Goal: Task Accomplishment & Management: Complete application form

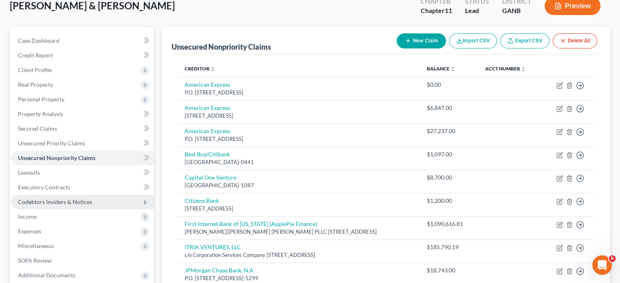
scroll to position [41, 0]
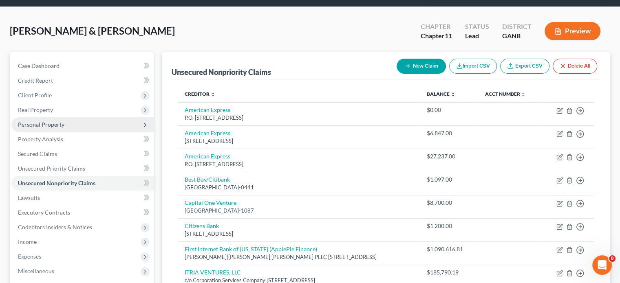
click at [47, 121] on span "Personal Property" at bounding box center [41, 124] width 46 height 7
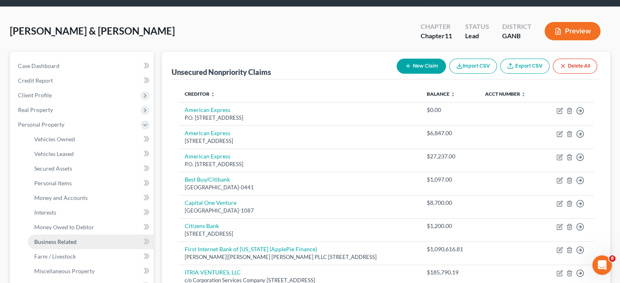
scroll to position [82, 0]
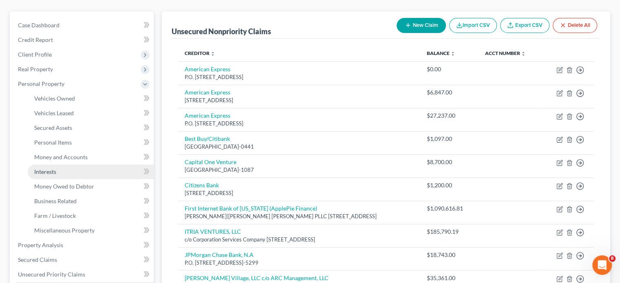
click at [53, 168] on span "Interests" at bounding box center [45, 171] width 22 height 7
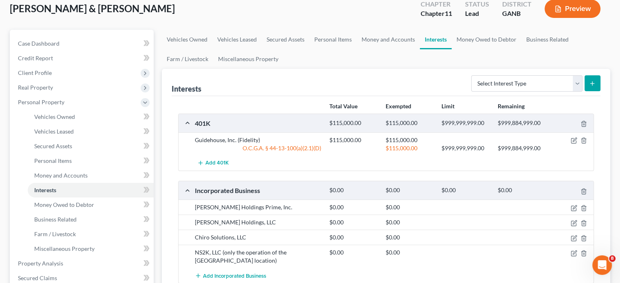
scroll to position [41, 0]
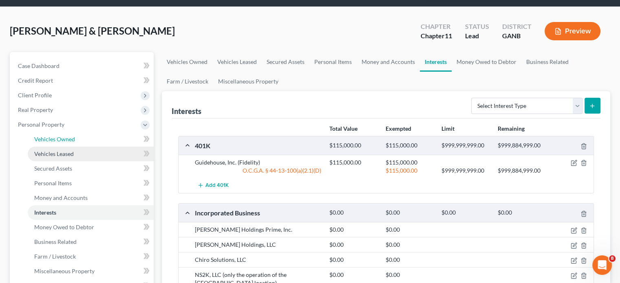
drag, startPoint x: 52, startPoint y: 124, endPoint x: 96, endPoint y: 134, distance: 45.3
click at [52, 136] on span "Vehicles Owned" at bounding box center [54, 139] width 41 height 7
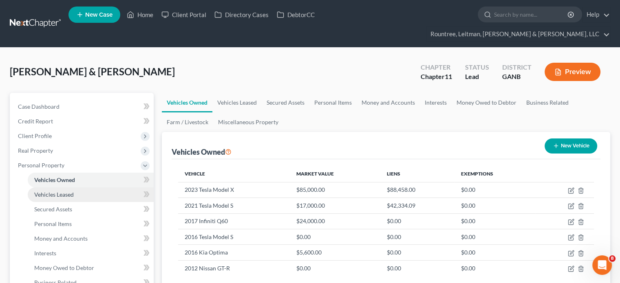
click at [54, 191] on span "Vehicles Leased" at bounding box center [54, 194] width 40 height 7
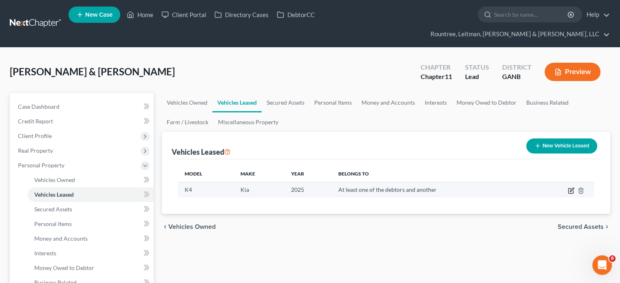
click at [572, 188] on icon "button" at bounding box center [571, 191] width 7 height 7
select select "0"
select select "1"
select select "3"
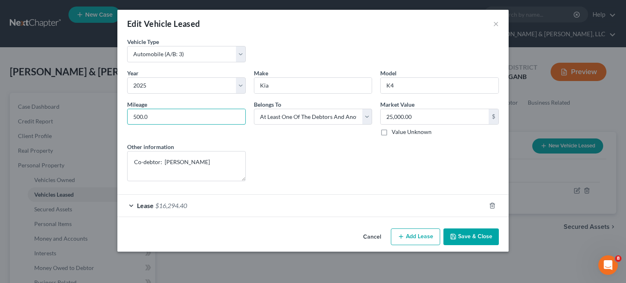
drag, startPoint x: 155, startPoint y: 117, endPoint x: 79, endPoint y: 113, distance: 75.9
click at [79, 113] on div "Edit Vehicle Leased × Vehicle Type * Select Automobile (A/B: 3) Truck (A/B: 3) …" at bounding box center [313, 141] width 626 height 283
click at [470, 236] on button "Save & Close" at bounding box center [471, 237] width 55 height 17
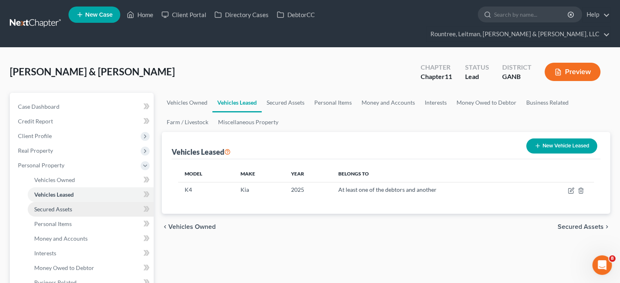
scroll to position [82, 0]
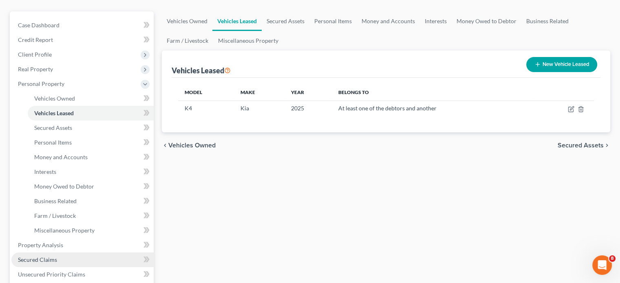
click at [44, 256] on span "Secured Claims" at bounding box center [37, 259] width 39 height 7
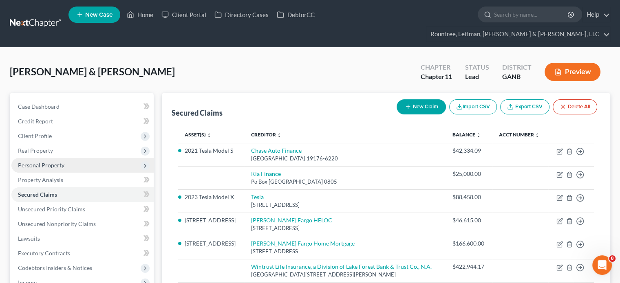
click at [38, 162] on span "Personal Property" at bounding box center [41, 165] width 46 height 7
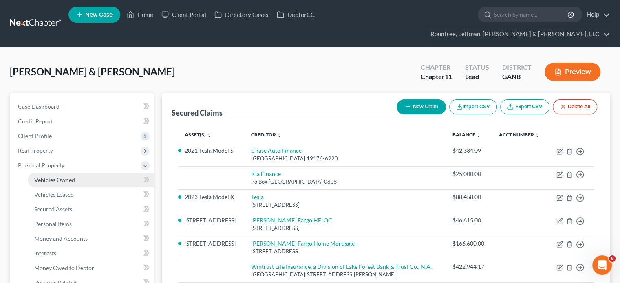
click at [51, 177] on span "Vehicles Owned" at bounding box center [54, 180] width 41 height 7
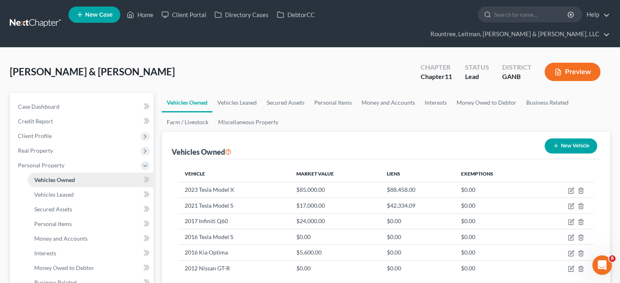
scroll to position [41, 0]
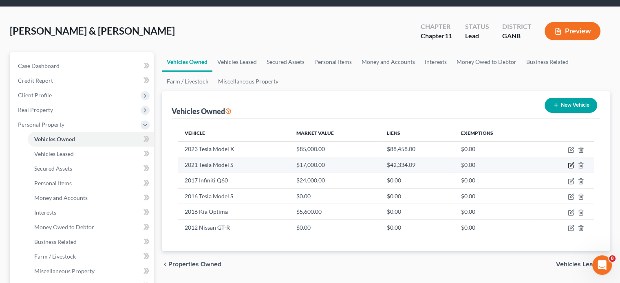
click at [570, 163] on icon "button" at bounding box center [572, 165] width 4 height 4
select select "0"
select select "5"
select select "2"
select select "3"
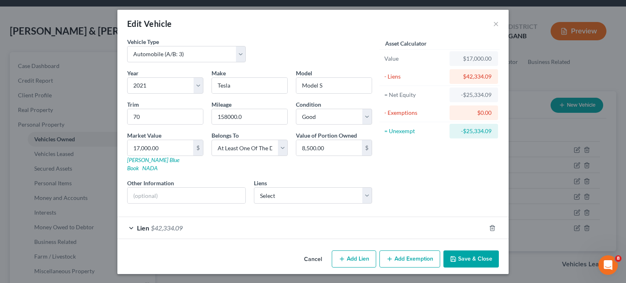
click at [475, 251] on button "Save & Close" at bounding box center [471, 259] width 55 height 17
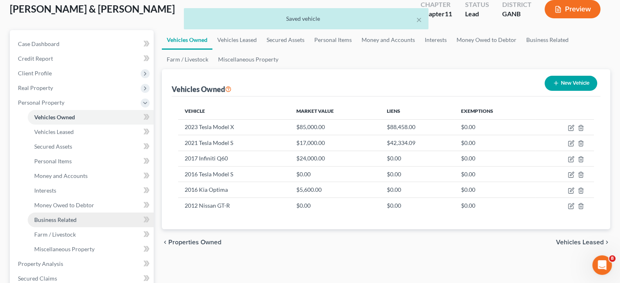
scroll to position [82, 0]
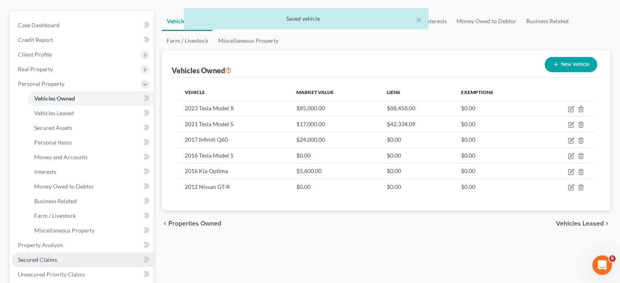
click at [50, 256] on span "Secured Claims" at bounding box center [37, 259] width 39 height 7
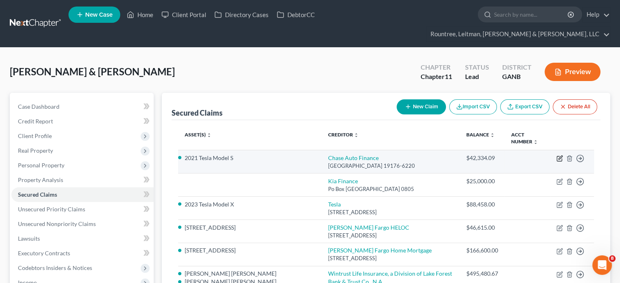
click at [558, 155] on icon "button" at bounding box center [560, 158] width 7 height 7
select select "39"
select select "3"
select select "0"
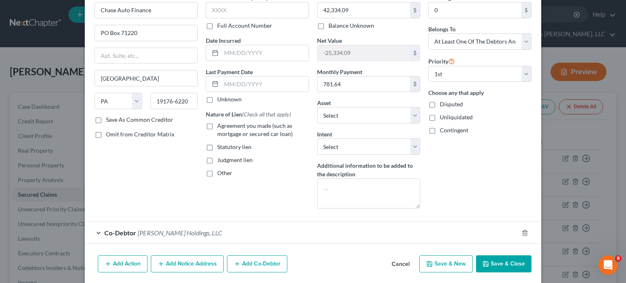
scroll to position [31, 0]
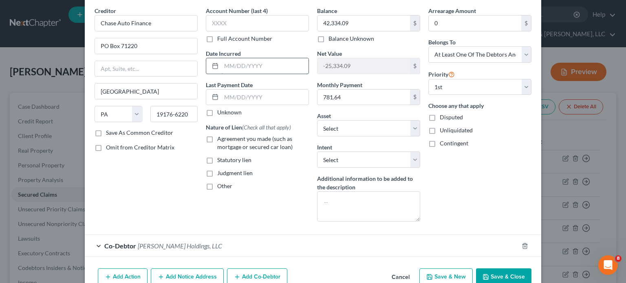
click at [273, 68] on input "text" at bounding box center [264, 65] width 87 height 15
drag, startPoint x: 266, startPoint y: 68, endPoint x: 68, endPoint y: 132, distance: 207.7
type input "[DATE]"
drag, startPoint x: 68, startPoint y: 132, endPoint x: 214, endPoint y: 165, distance: 149.3
click at [228, 202] on div "Account Number (last 4) Full Account Number Date Incurred [DATE] Last Payment D…" at bounding box center [257, 118] width 111 height 222
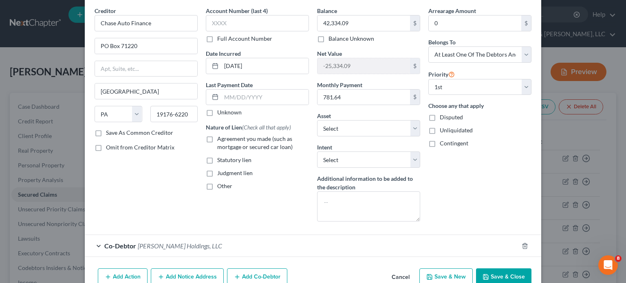
click at [217, 139] on label "Agreement you made (such as mortgage or secured car loan)" at bounding box center [263, 143] width 92 height 16
click at [221, 139] on input "Agreement you made (such as mortgage or secured car loan)" at bounding box center [223, 137] width 5 height 5
checkbox input "true"
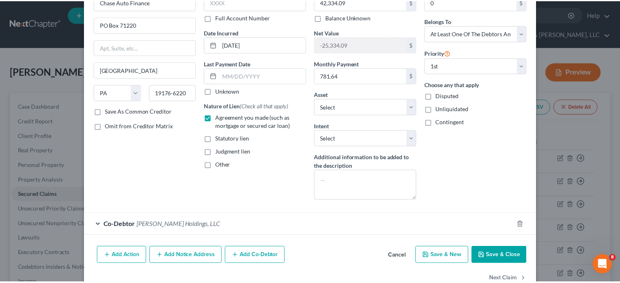
scroll to position [72, 0]
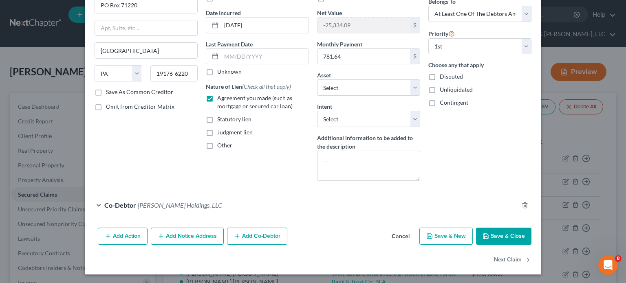
click at [501, 236] on button "Save & Close" at bounding box center [503, 236] width 55 height 17
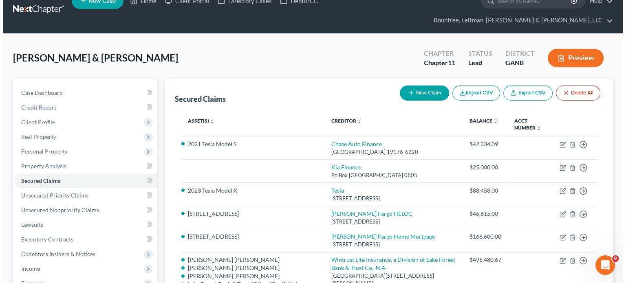
scroll to position [0, 0]
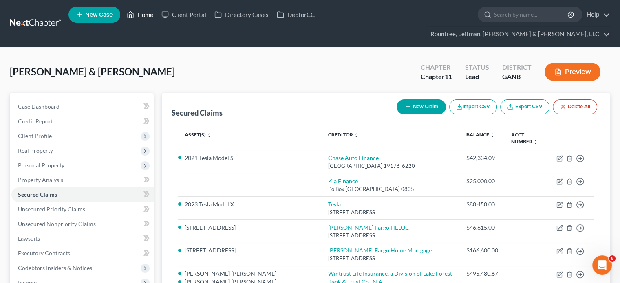
click at [143, 14] on link "Home" at bounding box center [140, 14] width 35 height 15
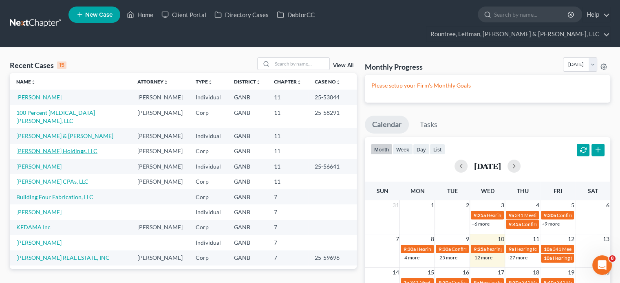
click at [46, 148] on link "[PERSON_NAME] Holdings, LLC" at bounding box center [56, 151] width 81 height 7
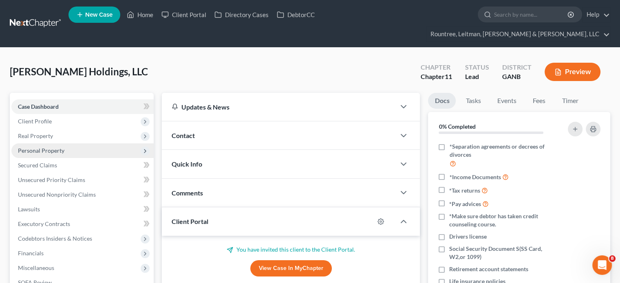
click at [42, 147] on span "Personal Property" at bounding box center [41, 150] width 46 height 7
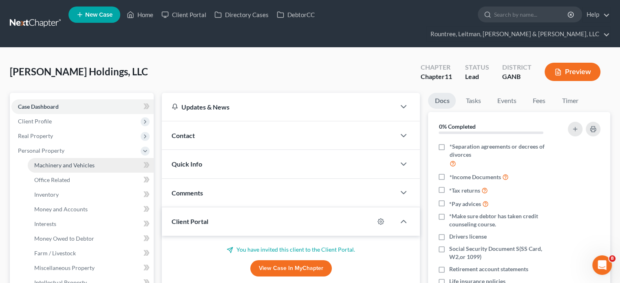
click at [60, 162] on span "Machinery and Vehicles" at bounding box center [64, 165] width 60 height 7
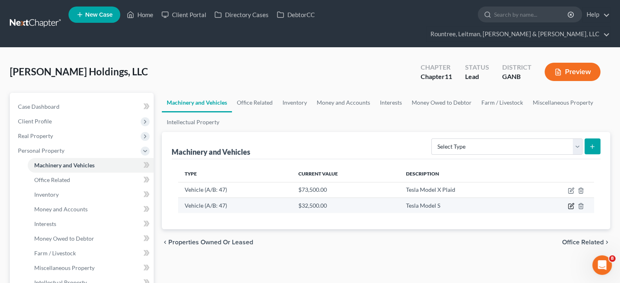
click at [571, 203] on icon "button" at bounding box center [571, 206] width 7 height 7
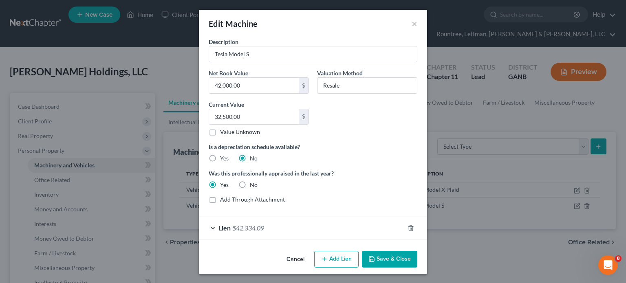
click at [292, 259] on button "Cancel" at bounding box center [295, 260] width 31 height 16
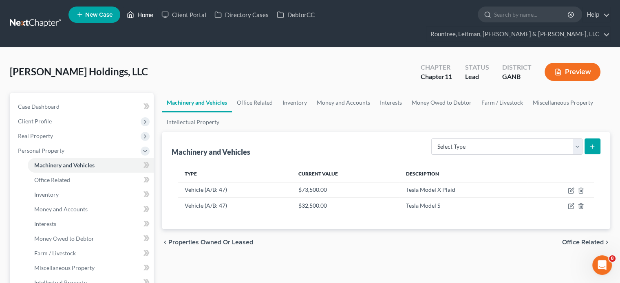
click at [144, 14] on link "Home" at bounding box center [140, 14] width 35 height 15
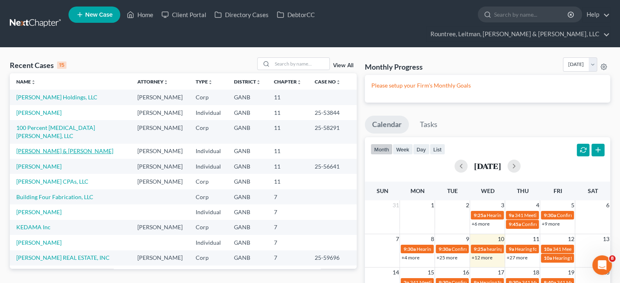
click at [32, 148] on link "[PERSON_NAME] & [PERSON_NAME]" at bounding box center [64, 151] width 97 height 7
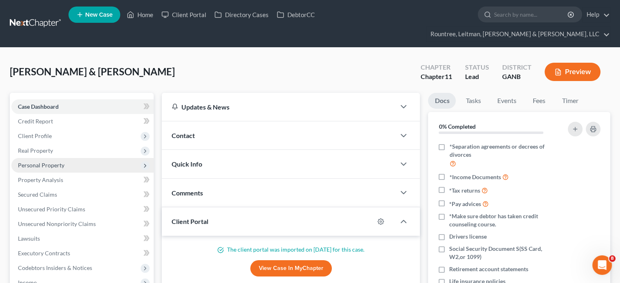
click at [39, 162] on span "Personal Property" at bounding box center [41, 165] width 46 height 7
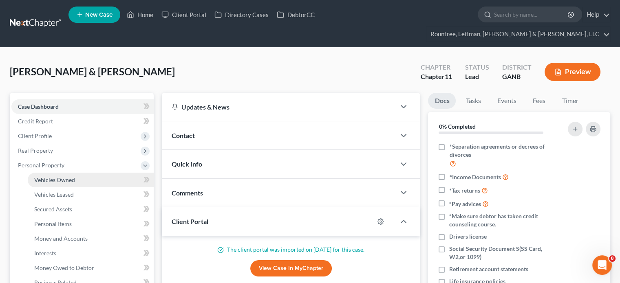
click at [54, 177] on span "Vehicles Owned" at bounding box center [54, 180] width 41 height 7
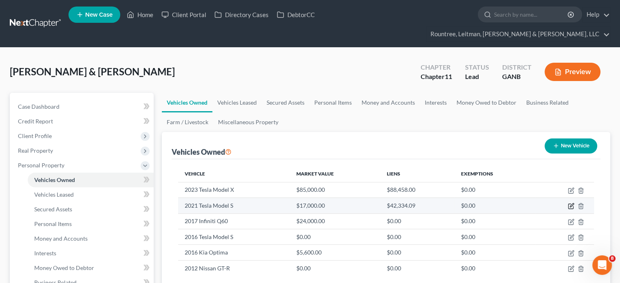
click at [571, 204] on icon "button" at bounding box center [572, 206] width 4 height 4
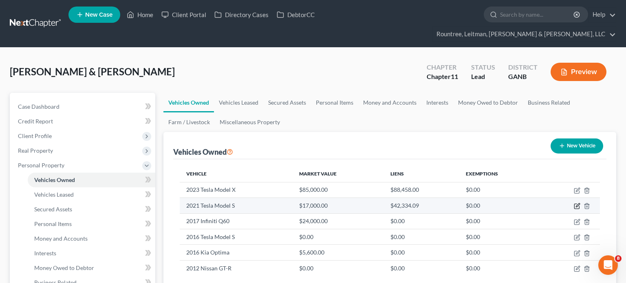
select select "0"
select select "5"
select select "2"
select select "3"
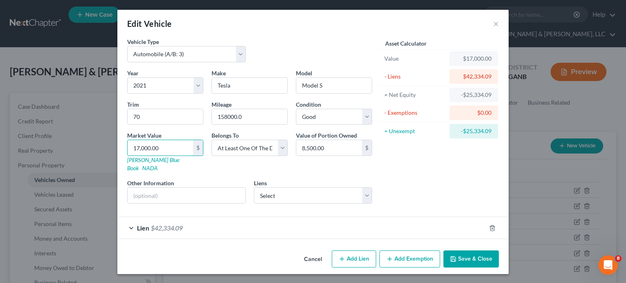
type input "3"
type input "3.00"
type input "32"
type input "32.00"
type input "325"
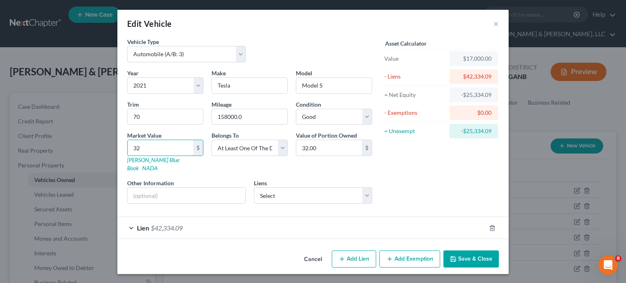
type input "325.00"
type input "3250"
type input "3,250.00"
type input "3,2500"
type input "32,500.00"
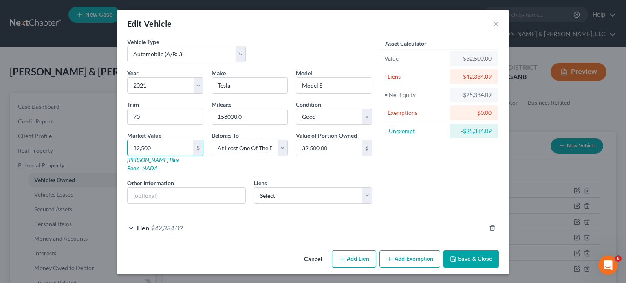
type input "32,500"
click at [337, 148] on input "32,500.00" at bounding box center [329, 147] width 66 height 15
type input "16,250"
click at [472, 190] on div "Asset Calculator Value $32,500.00 - Liens $42,334.09 = Net Equity -$25,334.09 -…" at bounding box center [439, 124] width 127 height 173
click at [466, 251] on button "Save & Close" at bounding box center [471, 259] width 55 height 17
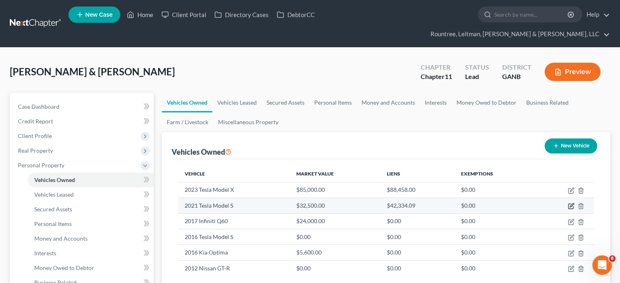
click at [572, 204] on icon "button" at bounding box center [572, 206] width 4 height 4
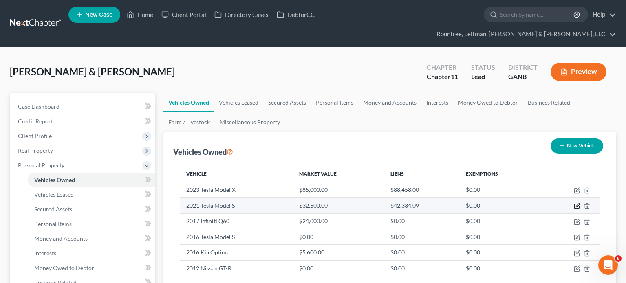
select select "0"
select select "5"
select select "2"
select select "3"
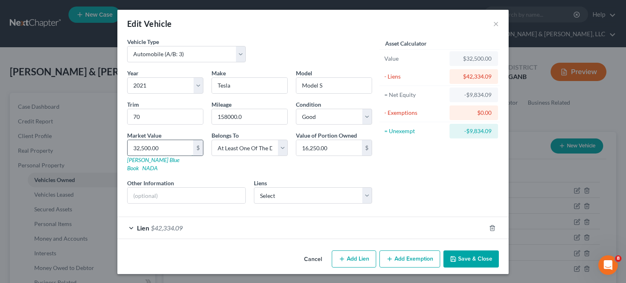
click at [161, 144] on input "32,500.00" at bounding box center [161, 147] width 66 height 15
click at [475, 251] on button "Save & Close" at bounding box center [471, 259] width 55 height 17
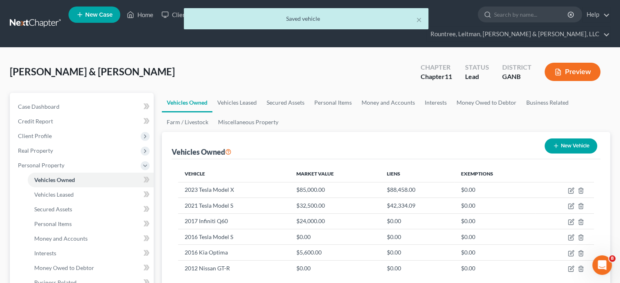
click at [146, 15] on div "× Saved vehicle" at bounding box center [306, 20] width 620 height 25
click at [419, 19] on button "×" at bounding box center [419, 20] width 6 height 10
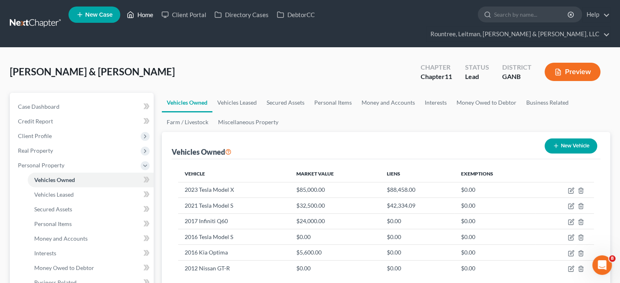
click at [138, 13] on link "Home" at bounding box center [140, 14] width 35 height 15
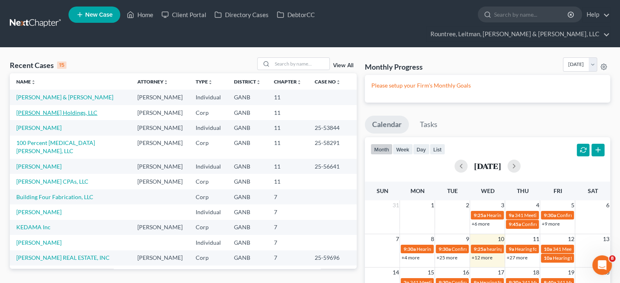
click at [49, 109] on link "[PERSON_NAME] Holdings, LLC" at bounding box center [56, 112] width 81 height 7
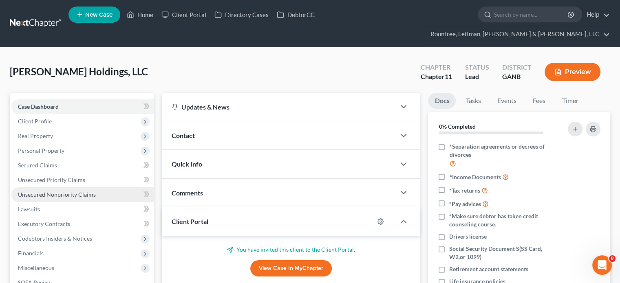
click at [48, 191] on span "Unsecured Nonpriority Claims" at bounding box center [57, 194] width 78 height 7
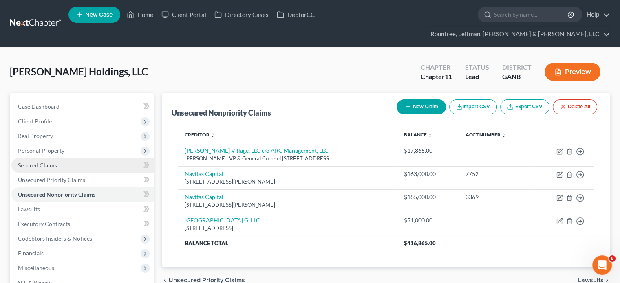
click at [42, 162] on span "Secured Claims" at bounding box center [37, 165] width 39 height 7
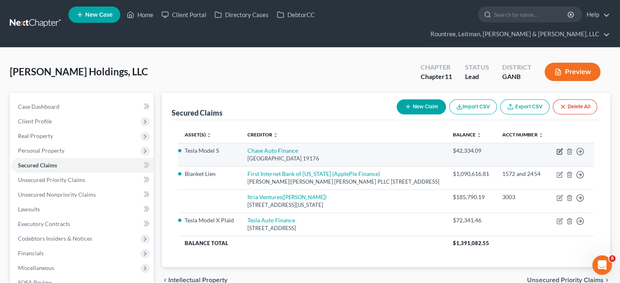
click at [559, 148] on icon "button" at bounding box center [560, 151] width 7 height 7
select select "39"
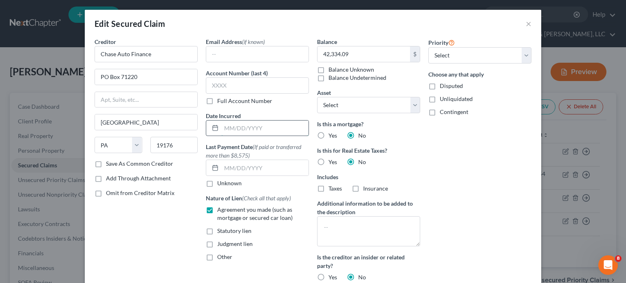
click at [249, 125] on input "text" at bounding box center [264, 128] width 87 height 15
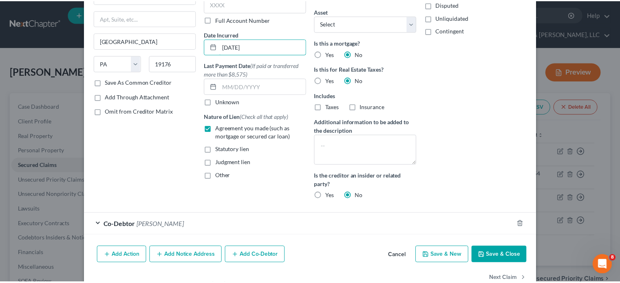
scroll to position [101, 0]
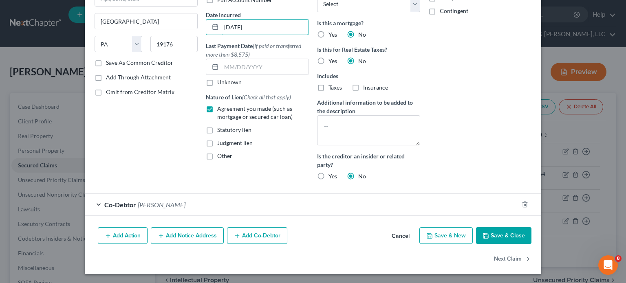
type input "[DATE]"
click at [497, 233] on button "Save & Close" at bounding box center [503, 236] width 55 height 17
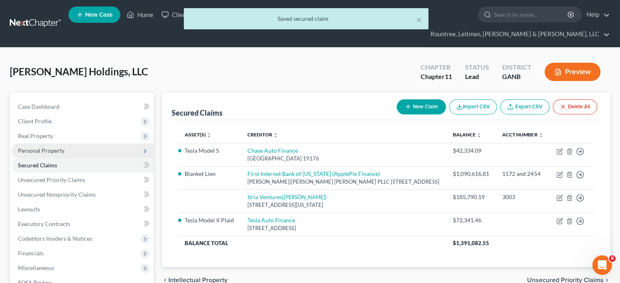
click at [48, 147] on span "Personal Property" at bounding box center [41, 150] width 46 height 7
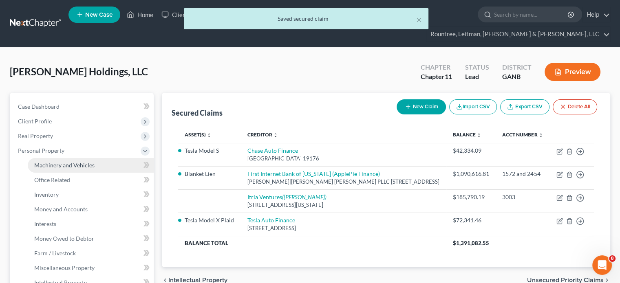
click at [59, 162] on span "Machinery and Vehicles" at bounding box center [64, 165] width 60 height 7
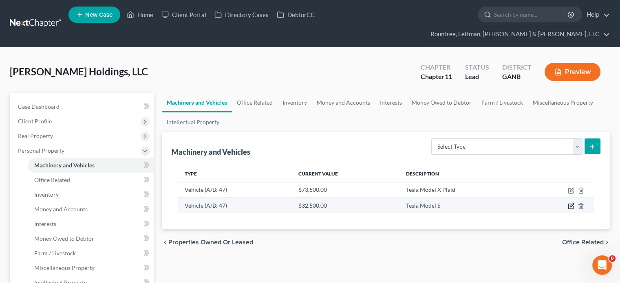
click at [572, 203] on icon "button" at bounding box center [572, 205] width 4 height 4
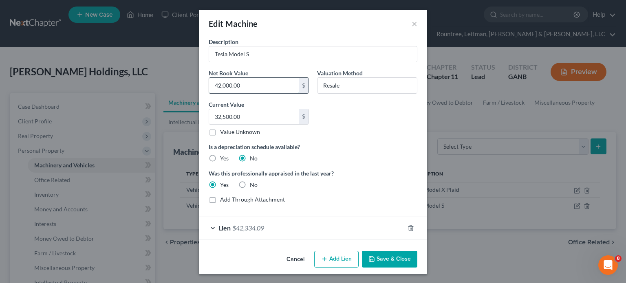
click at [256, 86] on input "42,000.00" at bounding box center [254, 85] width 90 height 15
click at [385, 256] on button "Save & Close" at bounding box center [389, 259] width 55 height 17
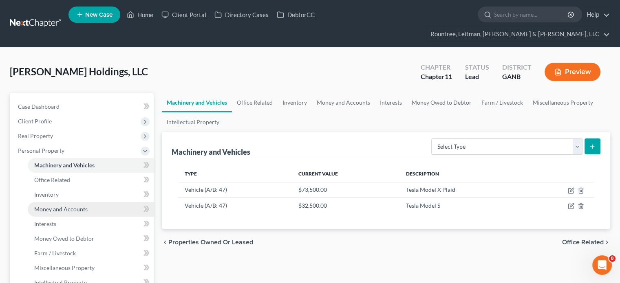
click at [62, 206] on span "Money and Accounts" at bounding box center [60, 209] width 53 height 7
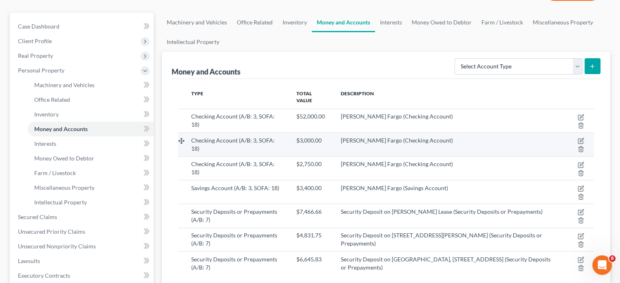
scroll to position [82, 0]
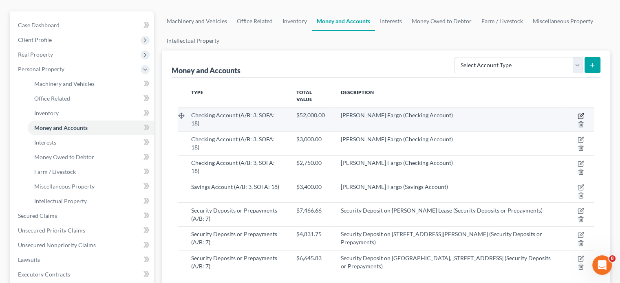
click at [581, 113] on icon "button" at bounding box center [581, 116] width 7 height 7
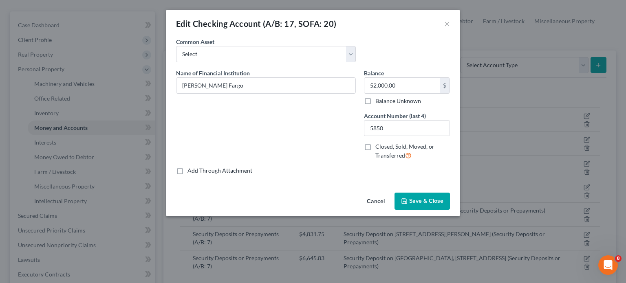
click at [382, 200] on button "Cancel" at bounding box center [375, 202] width 31 height 16
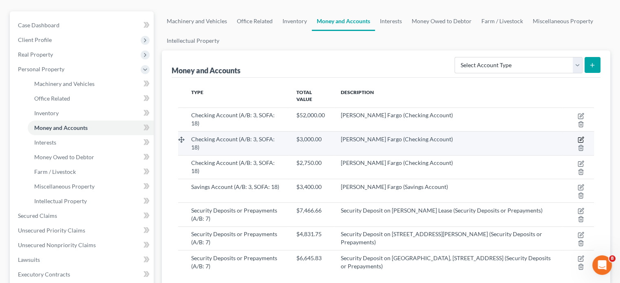
click at [580, 137] on icon "button" at bounding box center [581, 140] width 7 height 7
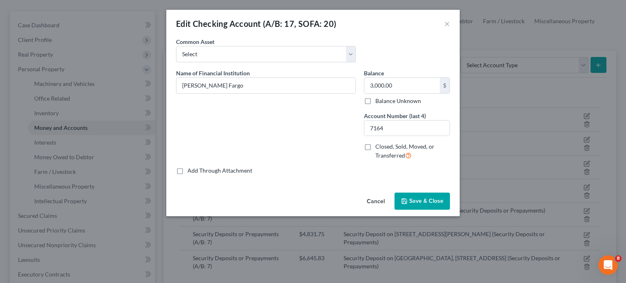
click at [371, 201] on button "Cancel" at bounding box center [375, 202] width 31 height 16
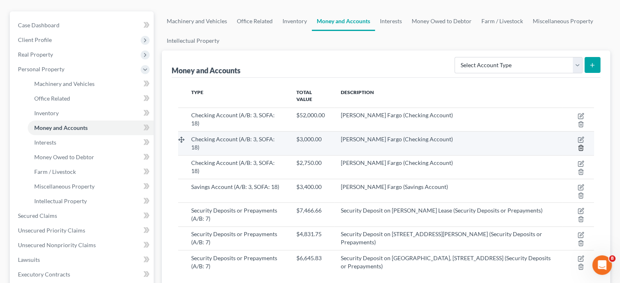
click at [582, 145] on icon "button" at bounding box center [581, 148] width 7 height 7
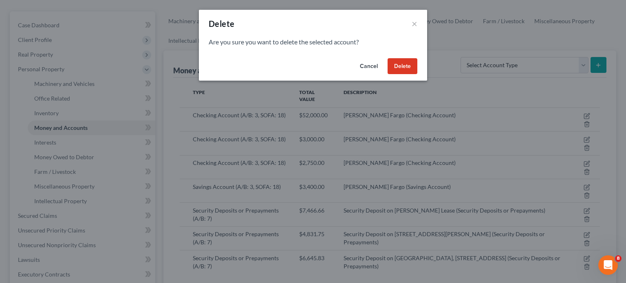
click at [406, 64] on button "Delete" at bounding box center [403, 66] width 30 height 16
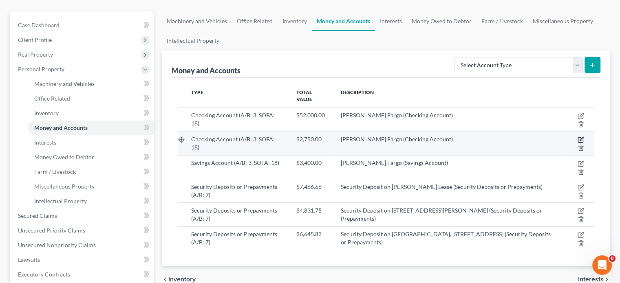
click at [580, 137] on icon "button" at bounding box center [581, 140] width 7 height 7
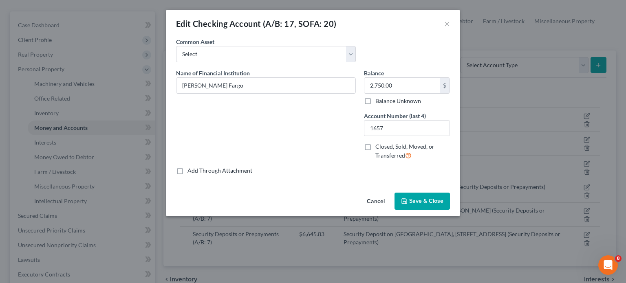
click at [375, 203] on button "Cancel" at bounding box center [375, 202] width 31 height 16
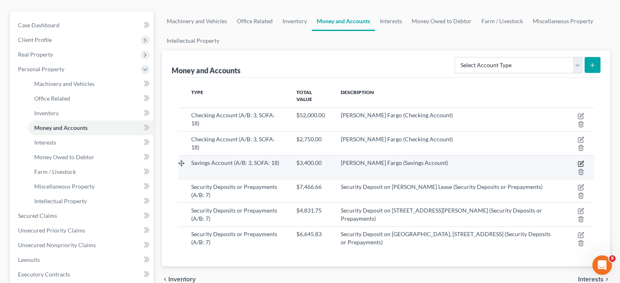
click at [582, 161] on icon "button" at bounding box center [581, 164] width 7 height 7
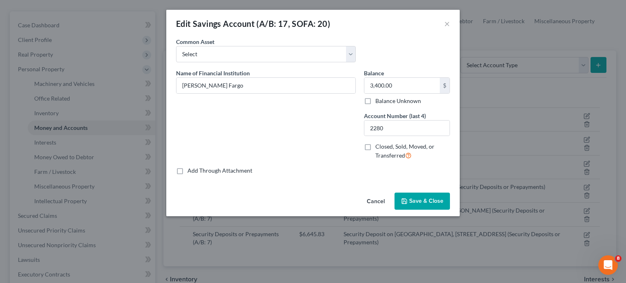
click at [373, 200] on button "Cancel" at bounding box center [375, 202] width 31 height 16
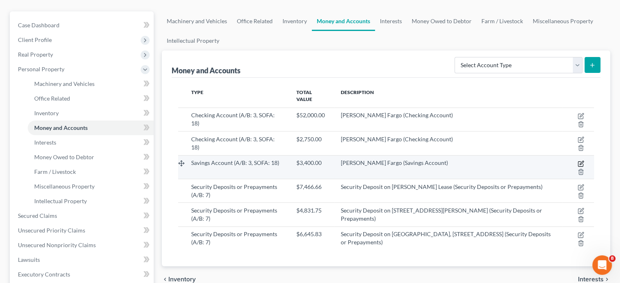
click at [578, 161] on icon "button" at bounding box center [581, 164] width 7 height 7
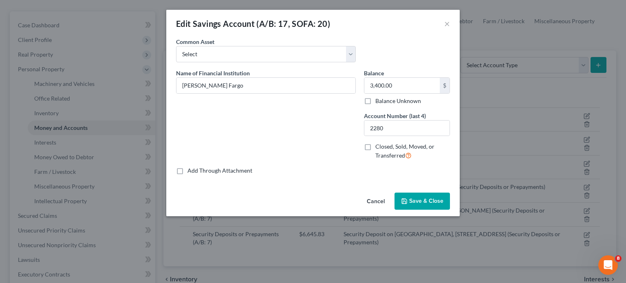
click at [373, 197] on button "Cancel" at bounding box center [375, 202] width 31 height 16
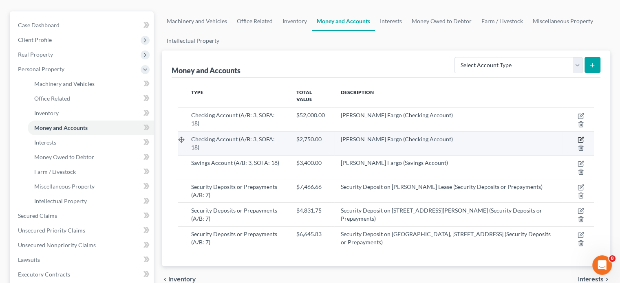
click at [580, 137] on icon "button" at bounding box center [581, 140] width 7 height 7
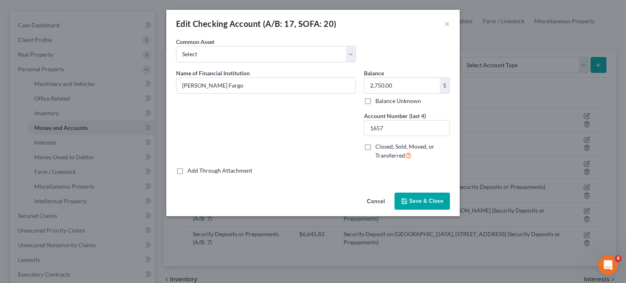
click at [370, 202] on button "Cancel" at bounding box center [375, 202] width 31 height 16
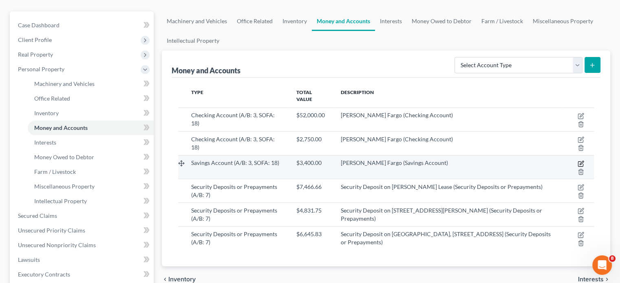
click at [581, 161] on icon "button" at bounding box center [581, 164] width 7 height 7
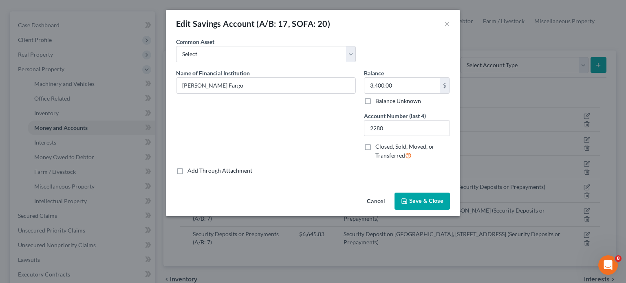
click at [374, 200] on button "Cancel" at bounding box center [375, 202] width 31 height 16
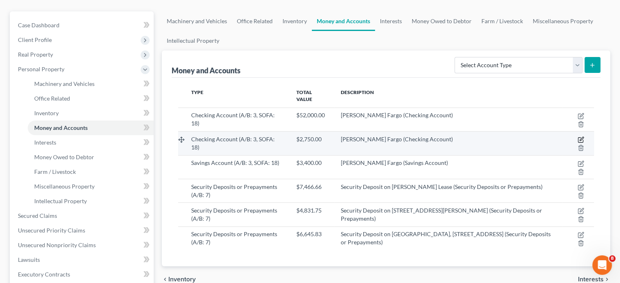
click at [580, 137] on icon "button" at bounding box center [581, 140] width 7 height 7
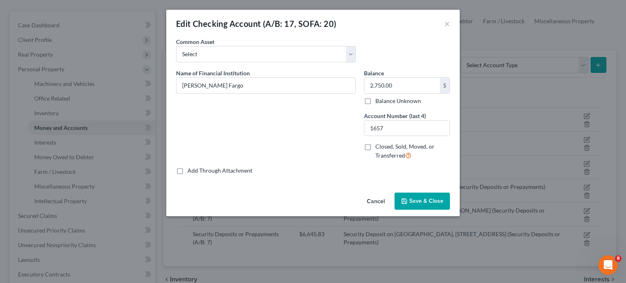
click at [377, 198] on button "Cancel" at bounding box center [375, 202] width 31 height 16
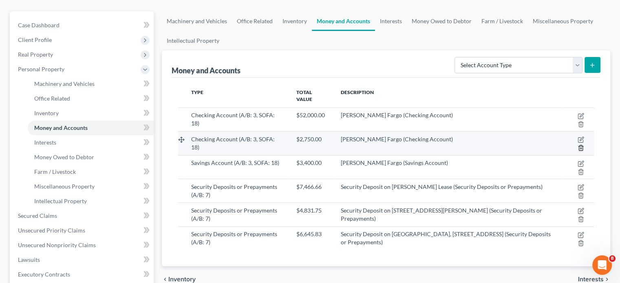
click at [581, 145] on icon "button" at bounding box center [581, 148] width 7 height 7
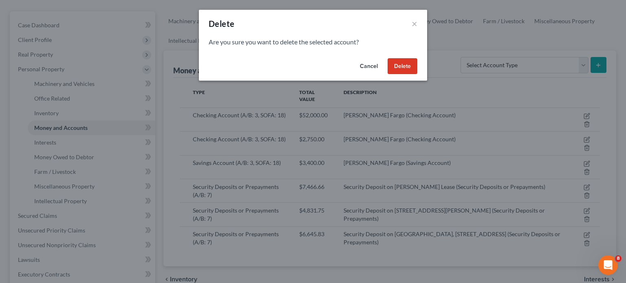
click at [398, 65] on button "Delete" at bounding box center [403, 66] width 30 height 16
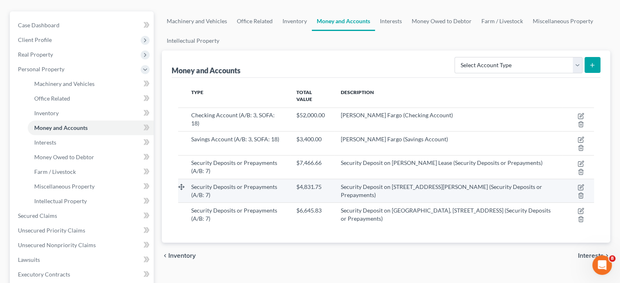
scroll to position [0, 0]
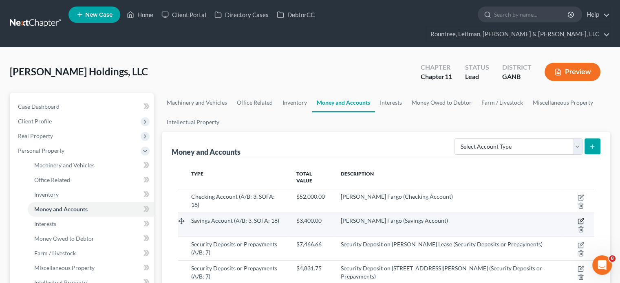
click at [580, 218] on icon "button" at bounding box center [581, 221] width 7 height 7
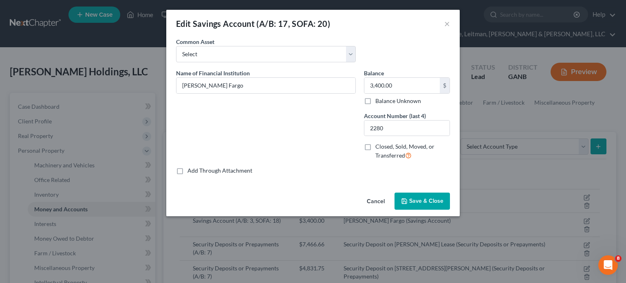
click at [373, 200] on button "Cancel" at bounding box center [375, 202] width 31 height 16
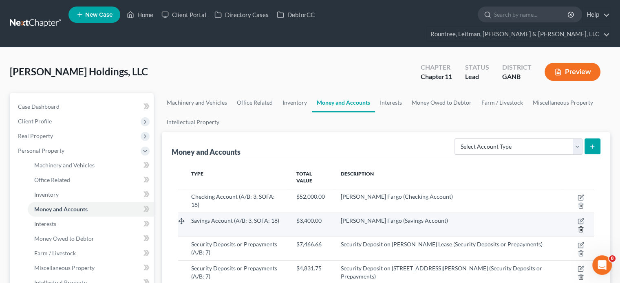
click at [580, 226] on icon "button" at bounding box center [581, 229] width 7 height 7
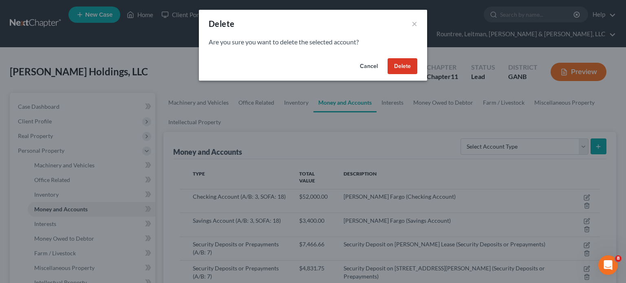
click at [400, 62] on button "Delete" at bounding box center [403, 66] width 30 height 16
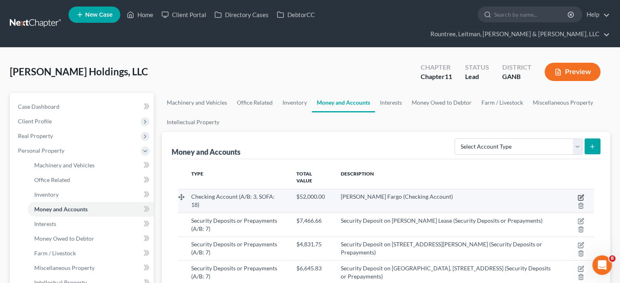
click at [581, 195] on icon "button" at bounding box center [582, 197] width 4 height 4
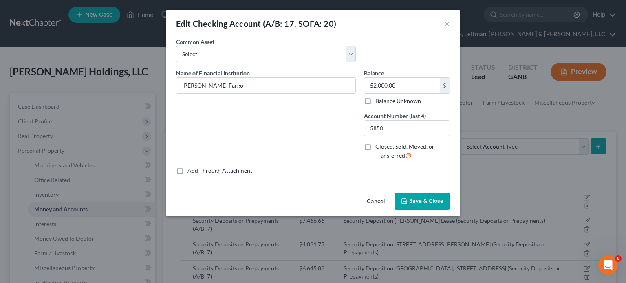
click at [428, 199] on span "Save & Close" at bounding box center [426, 201] width 34 height 7
